Goal: Information Seeking & Learning: Learn about a topic

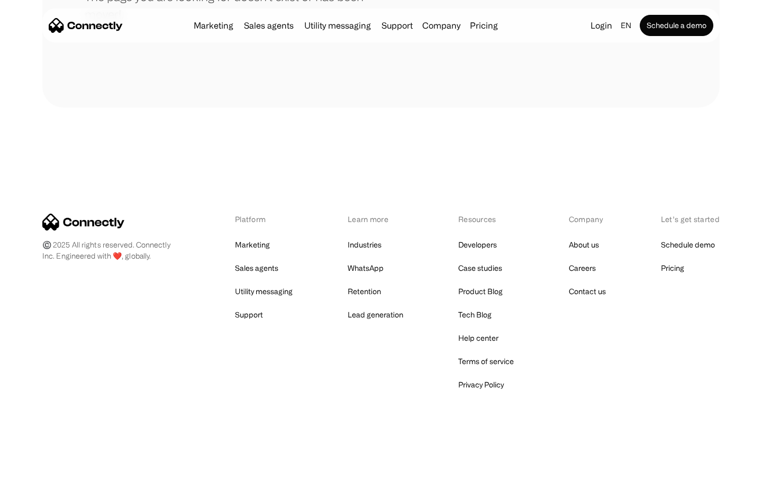
scroll to position [193, 0]
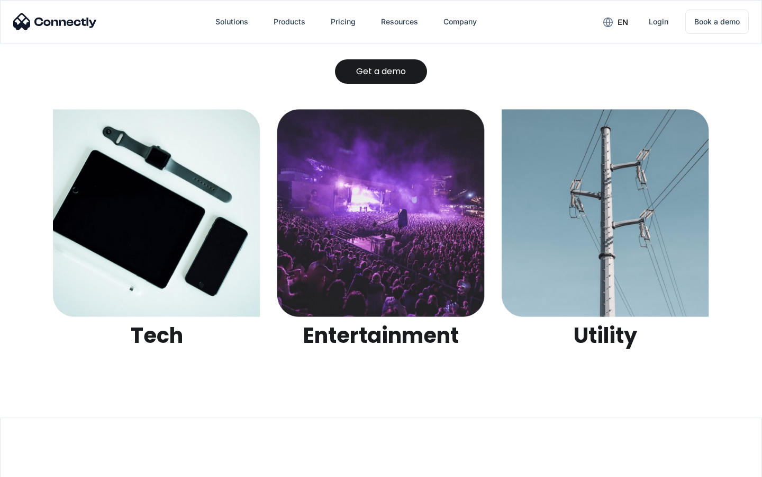
scroll to position [3341, 0]
